Goal: Task Accomplishment & Management: Manage account settings

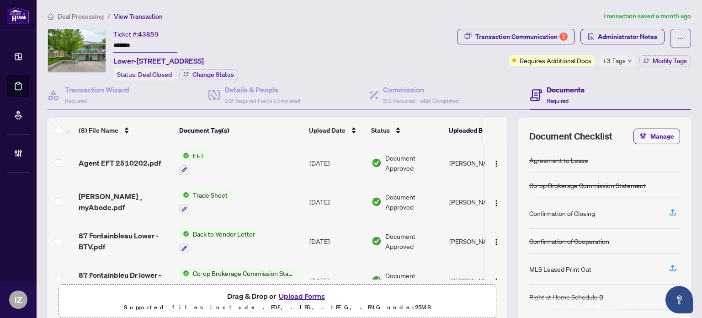
scroll to position [175, 0]
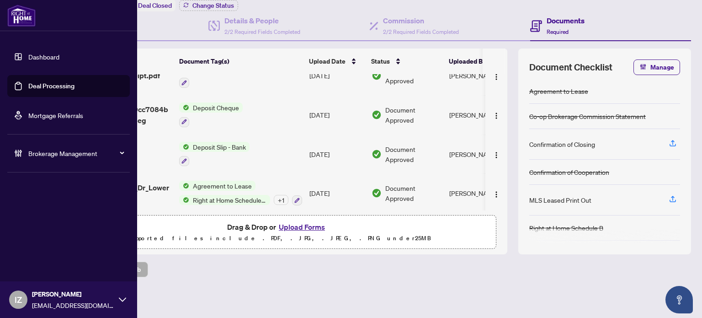
click at [19, 157] on icon at bounding box center [18, 153] width 9 height 9
click at [58, 215] on link "Manage Agents" at bounding box center [41, 219] width 45 height 8
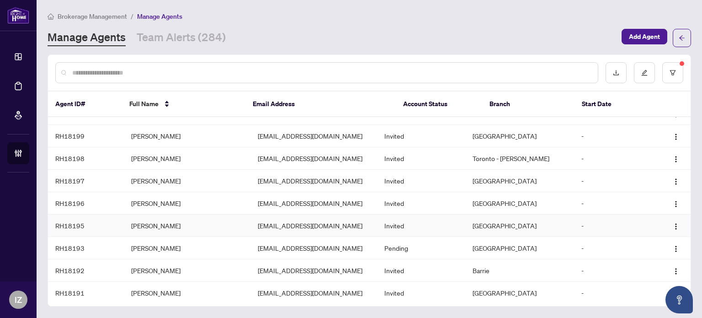
scroll to position [183, 0]
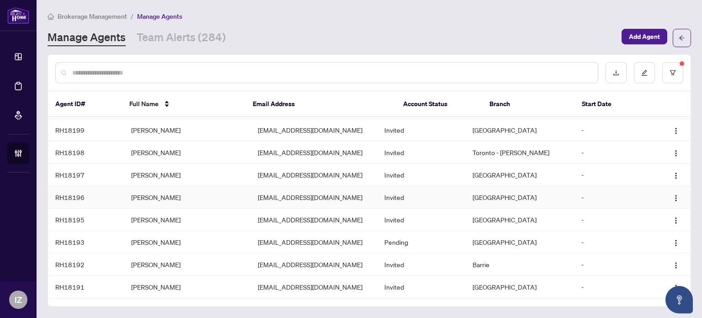
click at [253, 186] on td "schann.sharma@gmail.com" at bounding box center [313, 197] width 127 height 22
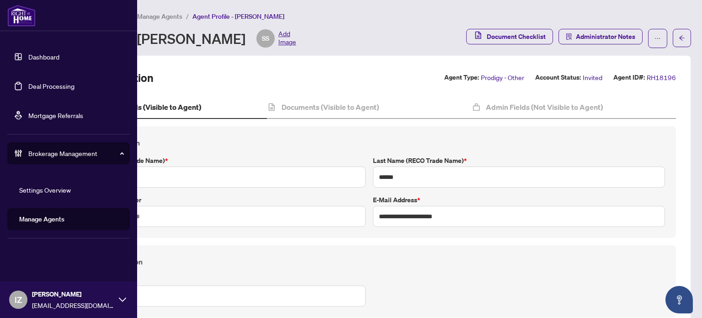
click at [28, 82] on link "Deal Processing" at bounding box center [51, 86] width 46 height 8
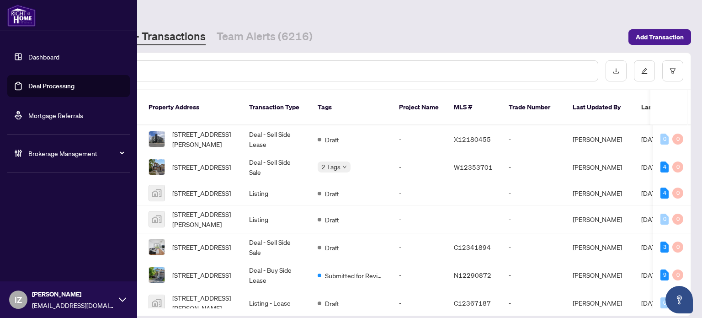
click at [8, 151] on div "Brokerage Management" at bounding box center [68, 153] width 122 height 22
click at [53, 215] on link "Manage Agents" at bounding box center [41, 219] width 45 height 8
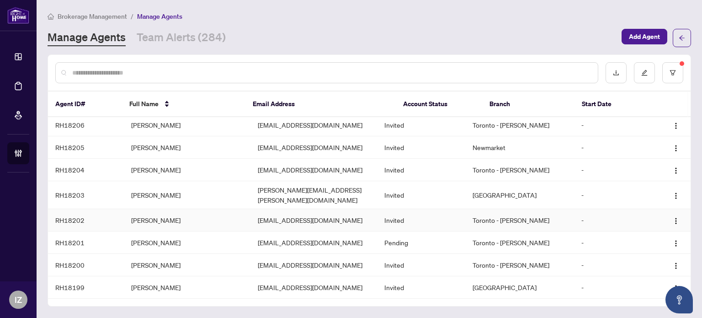
scroll to position [46, 0]
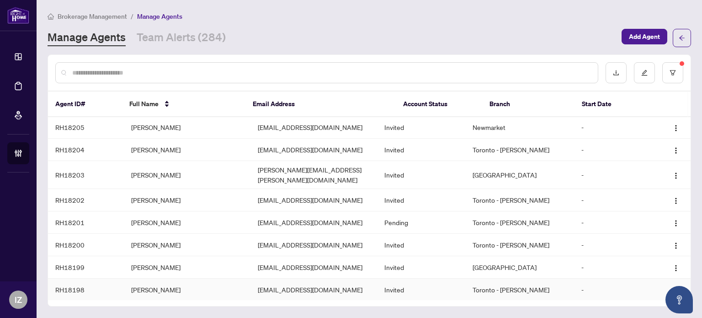
click at [161, 279] on td "ASIF IJLAL KHAN" at bounding box center [187, 289] width 127 height 22
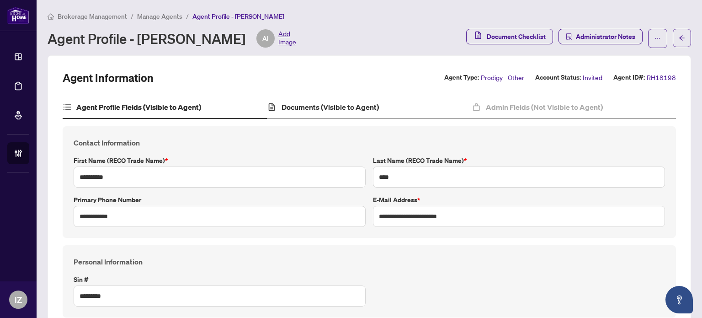
type input "****"
type input "**********"
click at [328, 108] on h4 "Documents (Visible to Agent)" at bounding box center [330, 106] width 97 height 11
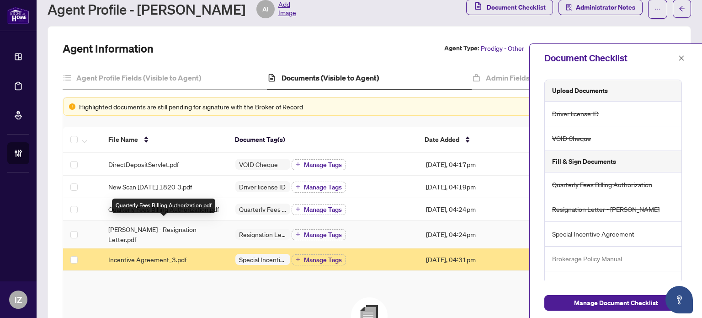
scroll to position [46, 0]
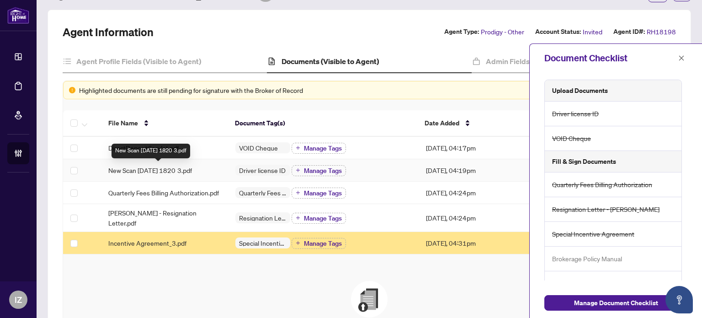
click at [133, 165] on span "New Scan 2025-01-07 1820 3.pdf" at bounding box center [150, 170] width 84 height 10
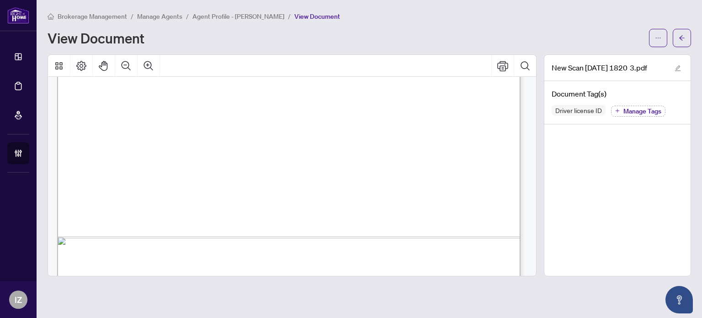
scroll to position [548, 0]
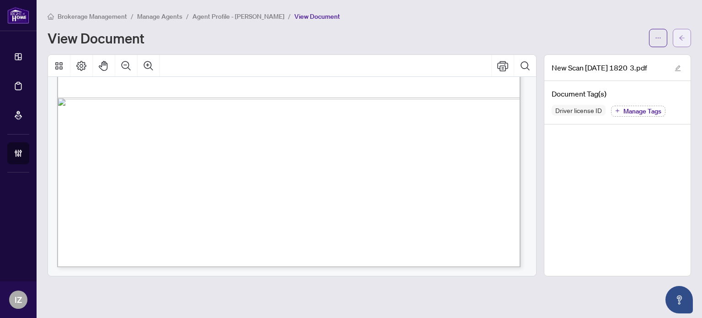
click at [684, 31] on span "button" at bounding box center [682, 38] width 6 height 15
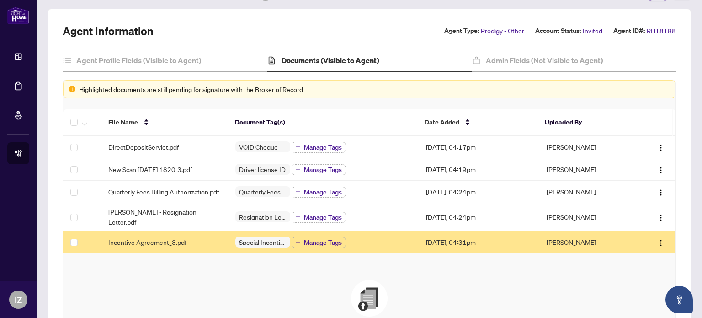
scroll to position [46, 0]
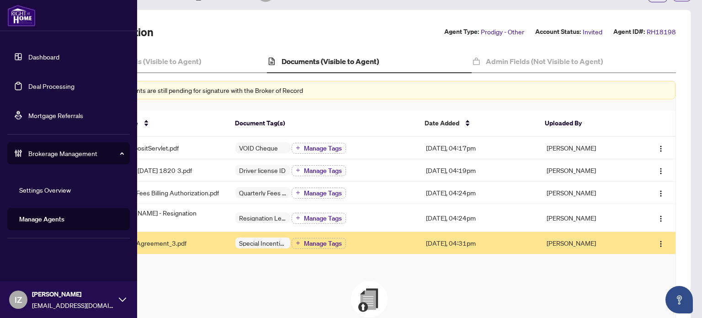
click at [37, 215] on link "Manage Agents" at bounding box center [41, 219] width 45 height 8
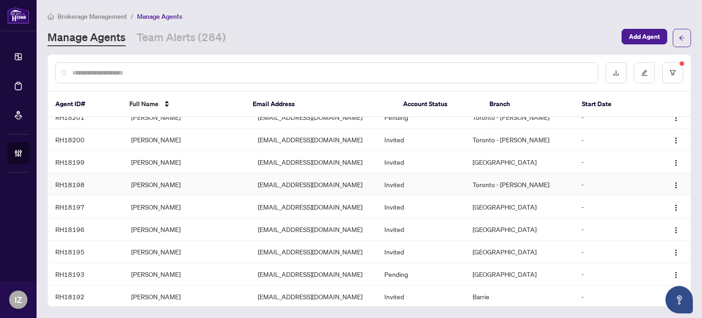
scroll to position [137, 0]
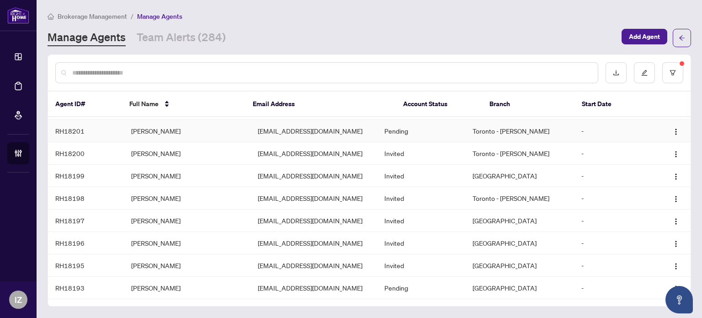
click at [158, 127] on td "Safdar Rehman" at bounding box center [187, 131] width 127 height 22
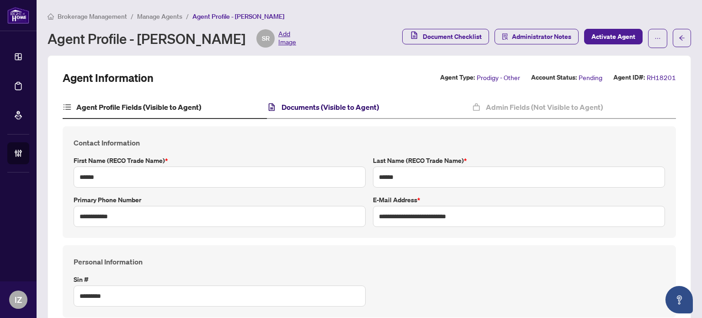
click at [293, 111] on h4 "Documents (Visible to Agent)" at bounding box center [330, 106] width 97 height 11
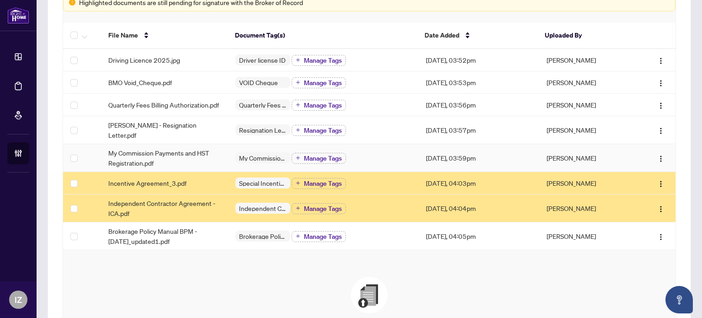
scroll to position [137, 0]
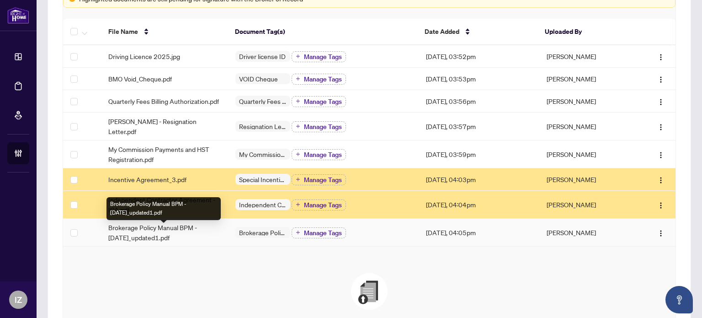
click at [169, 235] on span "Brokerage Policy Manual BPM - April 2025_updated1.pdf" at bounding box center [164, 232] width 112 height 20
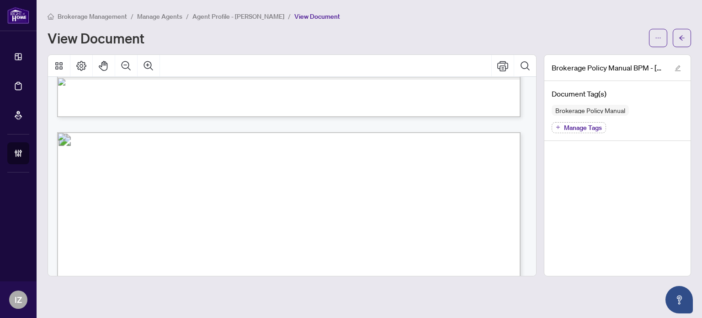
scroll to position [32925, 0]
